Goal: Task Accomplishment & Management: Manage account settings

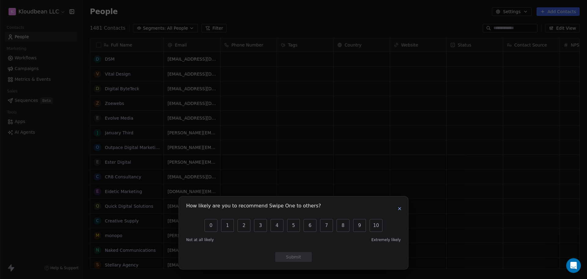
scroll to position [239, 498]
click at [399, 207] on icon "button" at bounding box center [399, 208] width 5 height 5
click at [321, 207] on h1 "How likely are you to recommend Swipe One to others?" at bounding box center [253, 207] width 135 height 6
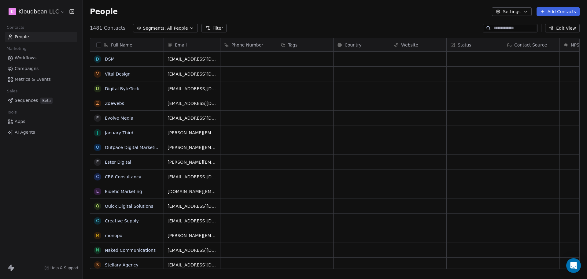
click at [97, 43] on button "button" at bounding box center [98, 44] width 5 height 5
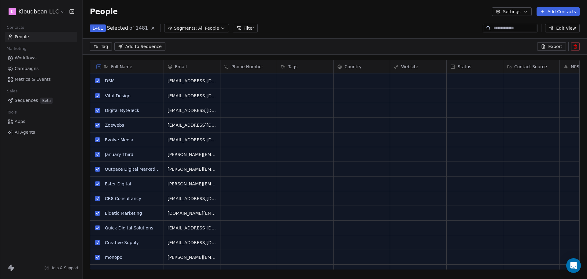
scroll to position [218, 498]
click at [575, 49] on button at bounding box center [575, 46] width 9 height 9
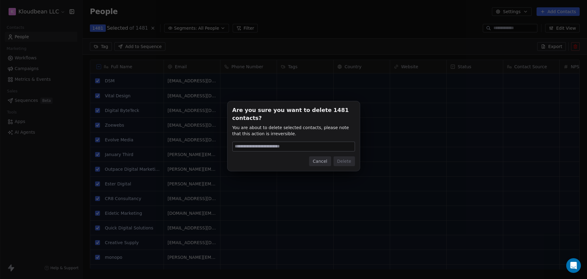
drag, startPoint x: 314, startPoint y: 142, endPoint x: 311, endPoint y: 147, distance: 5.8
click at [314, 142] on input at bounding box center [294, 146] width 122 height 9
type input "******"
click at [345, 164] on button "Delete" at bounding box center [343, 161] width 21 height 10
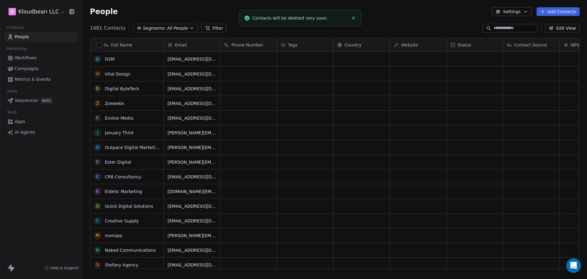
scroll to position [239, 498]
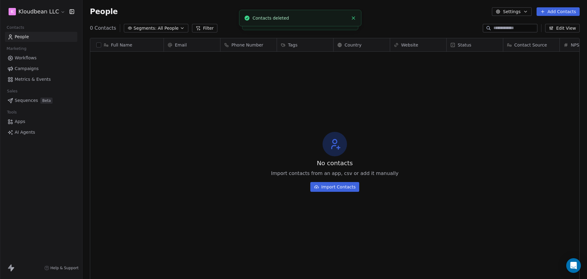
click at [49, 54] on link "Workflows" at bounding box center [41, 58] width 72 height 10
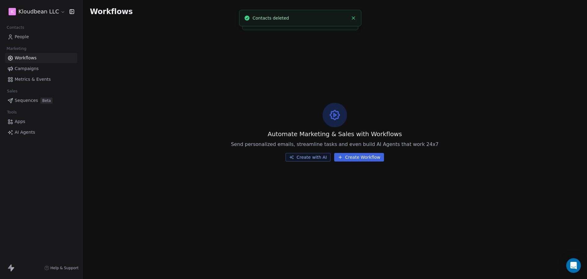
click at [43, 34] on link "People" at bounding box center [41, 37] width 72 height 10
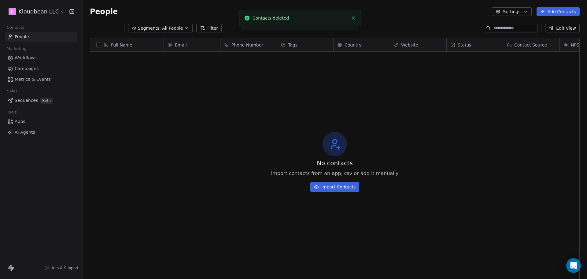
scroll to position [239, 498]
